Goal: Find specific page/section: Find specific page/section

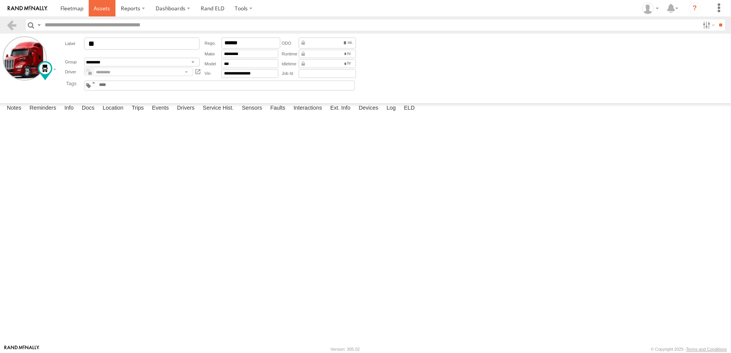
click at [99, 7] on span at bounding box center [102, 8] width 16 height 7
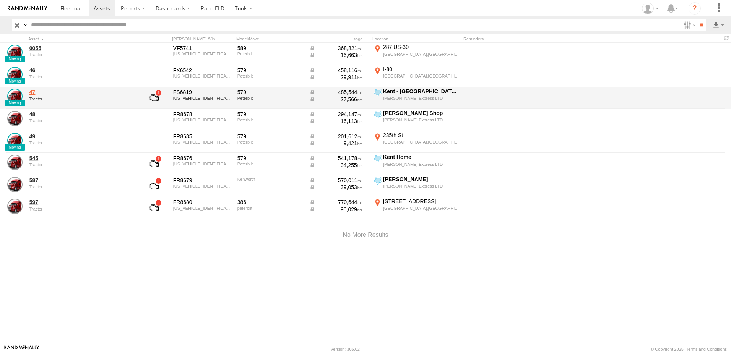
click at [32, 92] on link "47" at bounding box center [81, 92] width 105 height 7
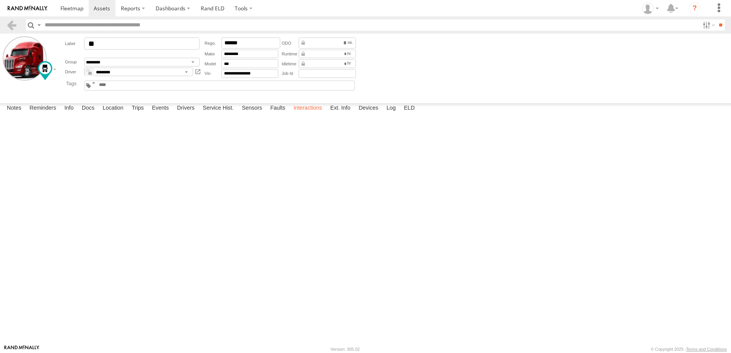
click at [301, 114] on label "Interactions" at bounding box center [308, 108] width 36 height 11
click at [12, 25] on link at bounding box center [11, 24] width 11 height 11
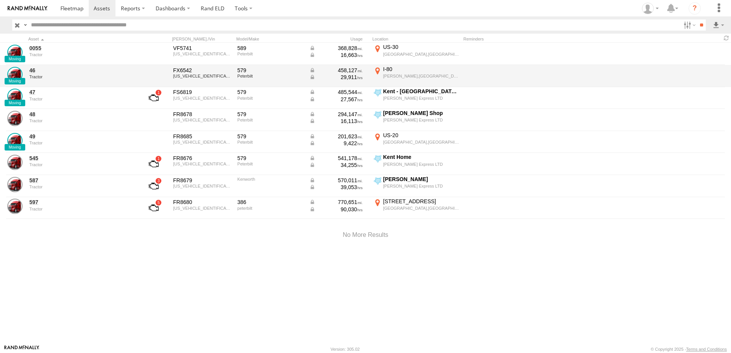
click at [465, 76] on div at bounding box center [524, 76] width 122 height 21
click at [62, 75] on div "Tractor" at bounding box center [81, 77] width 105 height 5
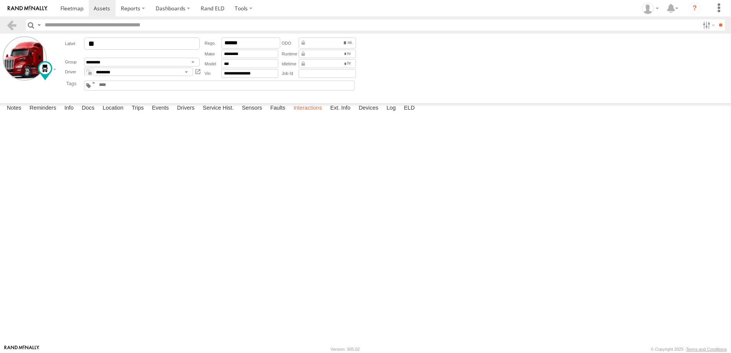
click at [312, 114] on label "Interactions" at bounding box center [308, 108] width 36 height 11
